Goal: Transaction & Acquisition: Obtain resource

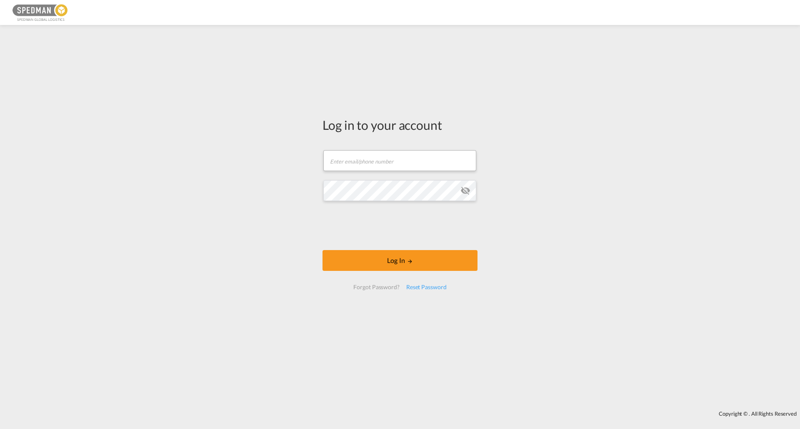
drag, startPoint x: 346, startPoint y: 155, endPoint x: 367, endPoint y: 163, distance: 23.4
click at [352, 157] on form "Email field is required Password field is required Log In Forgot Password? Rese…" at bounding box center [399, 220] width 155 height 156
click at [370, 163] on input "text" at bounding box center [399, 160] width 153 height 21
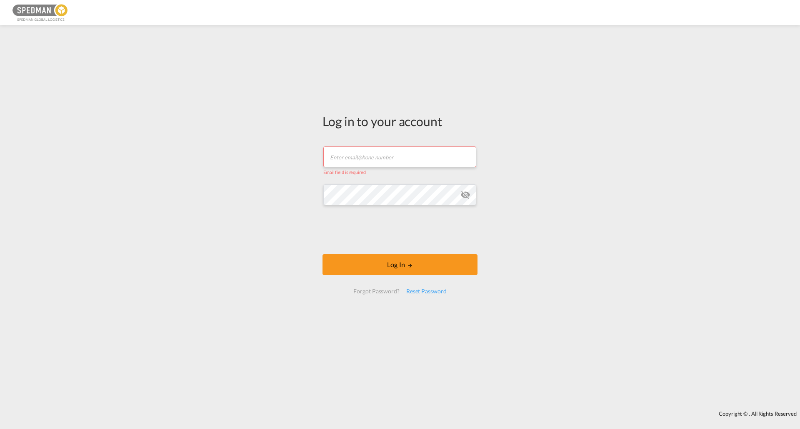
type input "[EMAIL_ADDRESS][PERSON_NAME][DOMAIN_NAME]"
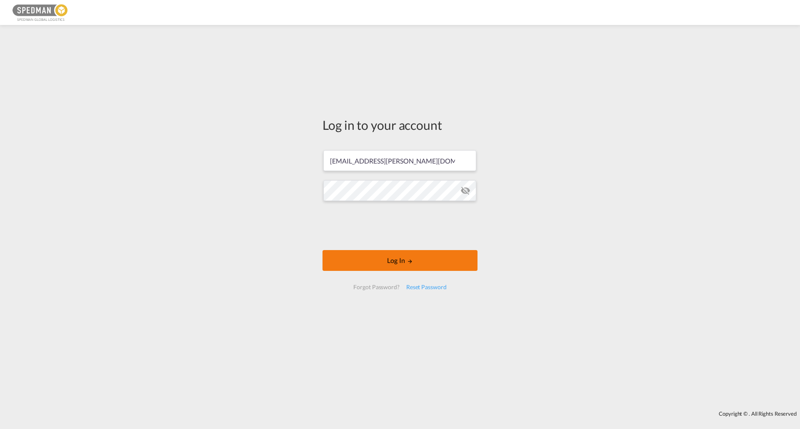
click at [429, 261] on button "Log In" at bounding box center [399, 260] width 155 height 21
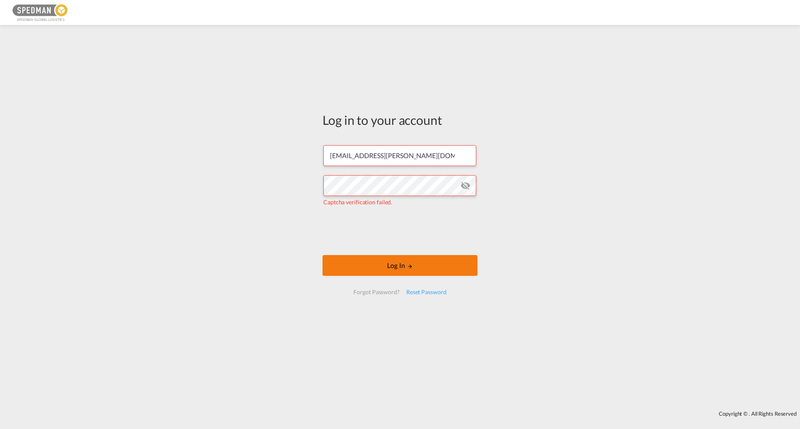
drag, startPoint x: 458, startPoint y: 268, endPoint x: 470, endPoint y: 266, distance: 12.3
click at [458, 268] on button "Log In" at bounding box center [399, 265] width 155 height 21
click at [438, 262] on button "Log In" at bounding box center [399, 265] width 155 height 21
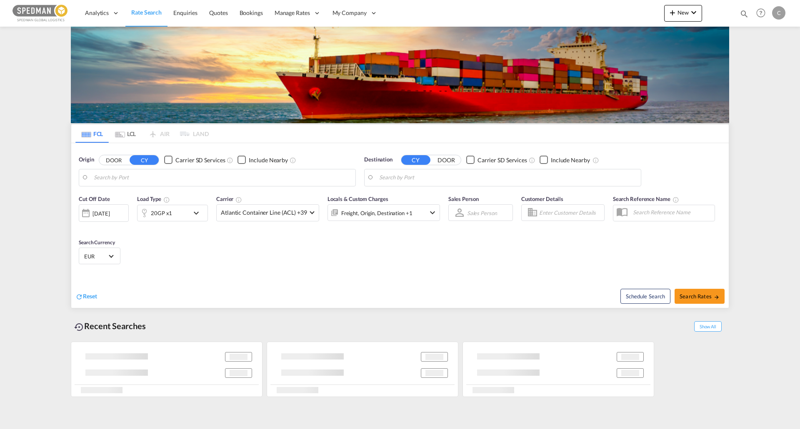
type input "[GEOGRAPHIC_DATA] ([GEOGRAPHIC_DATA]), [GEOGRAPHIC_DATA]"
type input "[GEOGRAPHIC_DATA], [GEOGRAPHIC_DATA], [GEOGRAPHIC_DATA]"
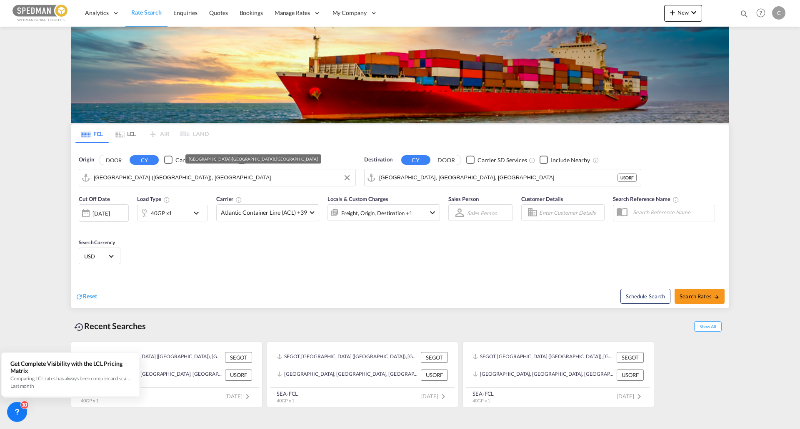
click at [291, 172] on input "[GEOGRAPHIC_DATA] ([GEOGRAPHIC_DATA]), [GEOGRAPHIC_DATA]" at bounding box center [222, 178] width 257 height 12
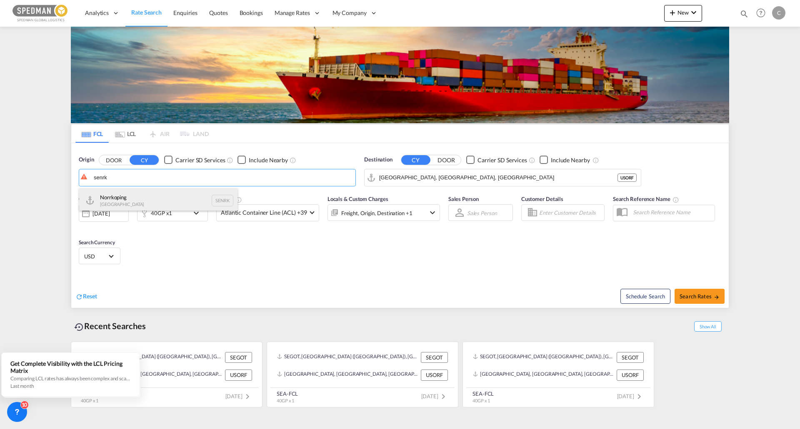
click at [147, 204] on div "Norrkoping [GEOGRAPHIC_DATA] SENRK" at bounding box center [158, 200] width 158 height 25
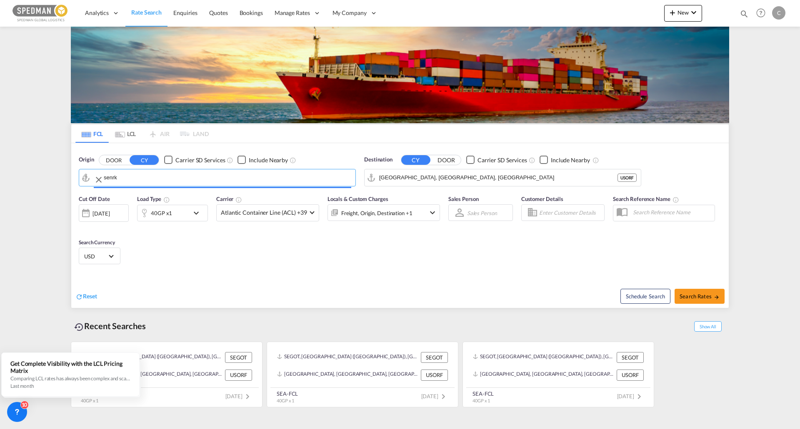
type input "Norrkoping, SENRK"
click at [466, 181] on input "[GEOGRAPHIC_DATA], [GEOGRAPHIC_DATA], [GEOGRAPHIC_DATA]" at bounding box center [507, 178] width 257 height 12
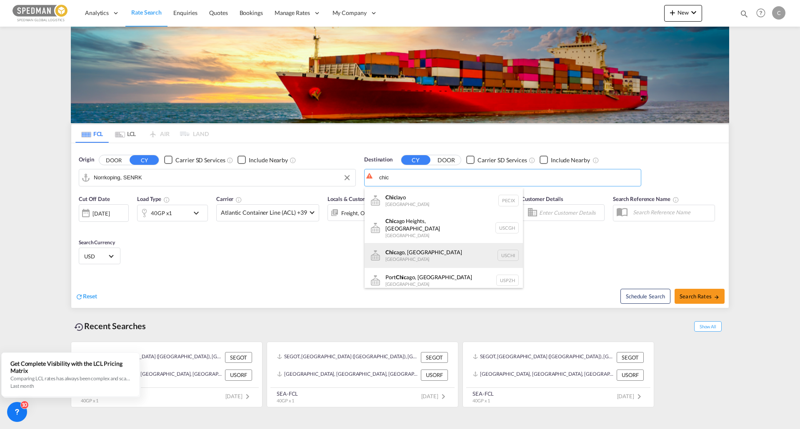
click at [448, 245] on div "Chic ago, IL [GEOGRAPHIC_DATA] [GEOGRAPHIC_DATA]" at bounding box center [443, 255] width 158 height 25
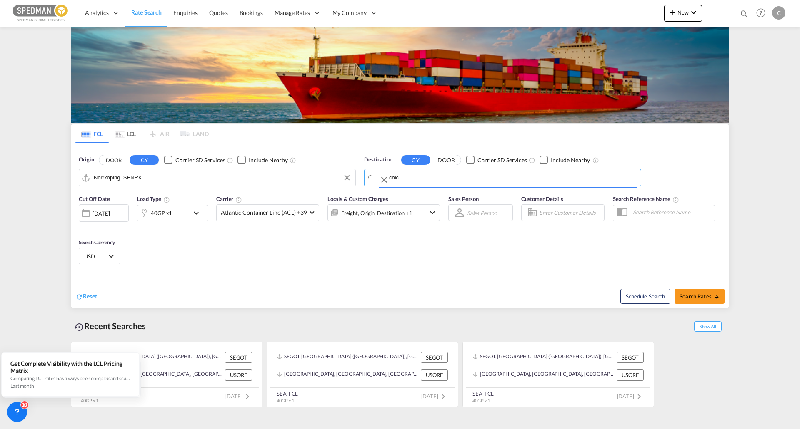
type input "[GEOGRAPHIC_DATA], [GEOGRAPHIC_DATA], USCHI"
click at [177, 213] on div "40GP x1" at bounding box center [163, 213] width 52 height 17
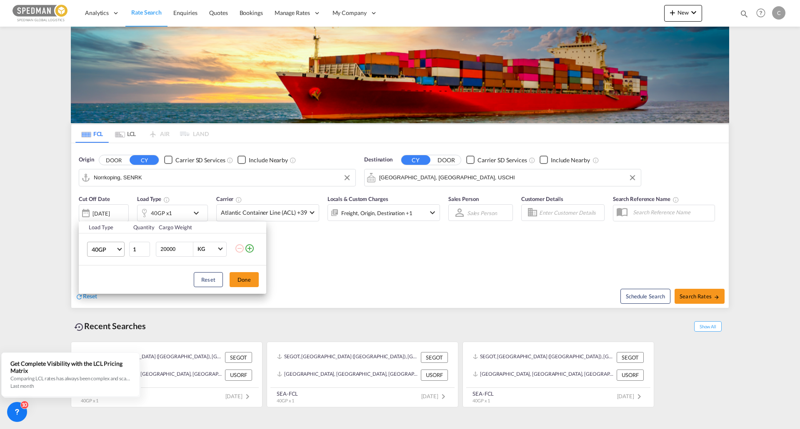
click at [117, 251] on md-select-value "40GP" at bounding box center [107, 249] width 33 height 14
click at [111, 227] on md-option "20GP" at bounding box center [113, 230] width 57 height 20
click at [240, 277] on button "Done" at bounding box center [243, 279] width 29 height 15
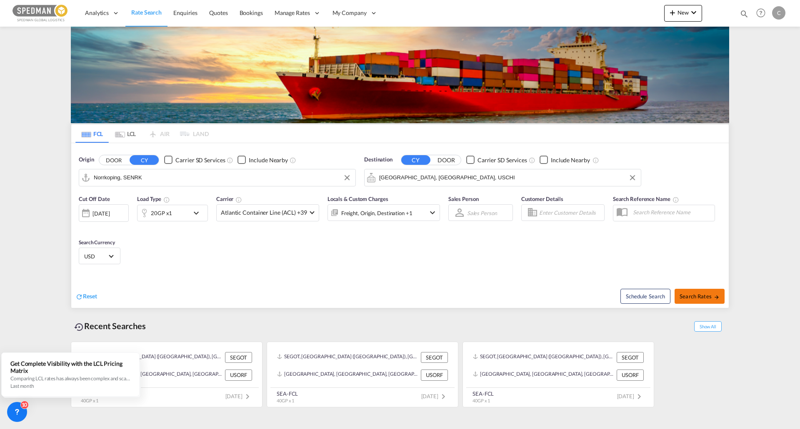
click at [706, 297] on span "Search Rates" at bounding box center [699, 296] width 40 height 7
type input "SENRK to USCHI / [DATE]"
